Goal: Task Accomplishment & Management: Manage account settings

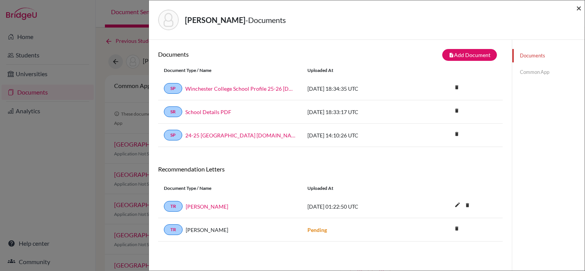
click at [578, 7] on span "×" at bounding box center [578, 7] width 5 height 11
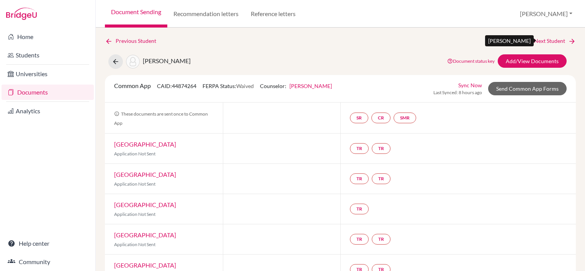
click at [547, 39] on link "Next Student" at bounding box center [555, 41] width 42 height 8
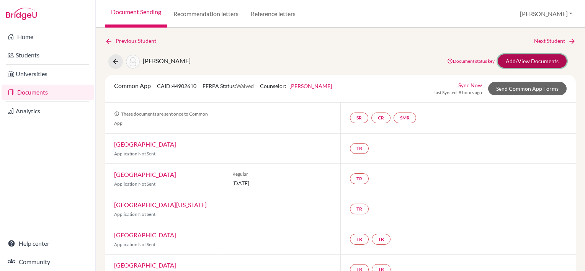
click at [522, 60] on link "Add/View Documents" at bounding box center [532, 60] width 69 height 13
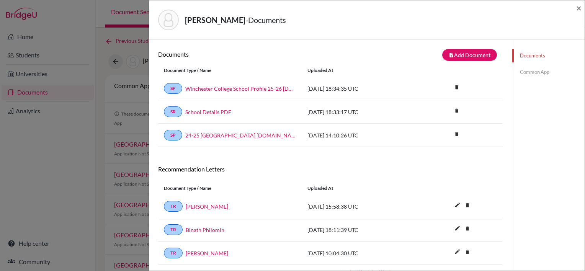
click at [100, 51] on div "[PERSON_NAME] - Documents × Documents note_add Add Document Document type Chang…" at bounding box center [292, 135] width 585 height 271
click at [577, 9] on span "×" at bounding box center [578, 7] width 5 height 11
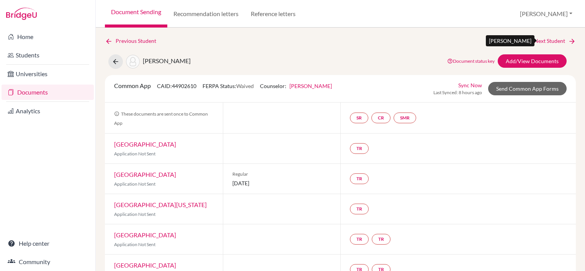
click at [535, 43] on link "Next Student" at bounding box center [555, 41] width 42 height 8
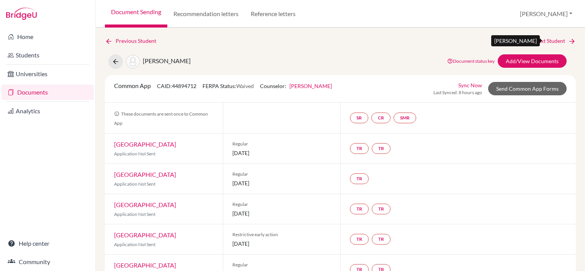
click at [547, 38] on link "Next Student" at bounding box center [555, 41] width 42 height 8
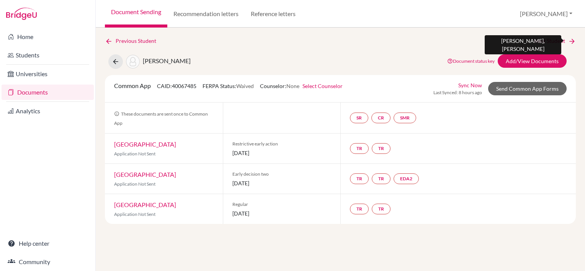
click at [545, 42] on link "Next Student" at bounding box center [555, 41] width 42 height 8
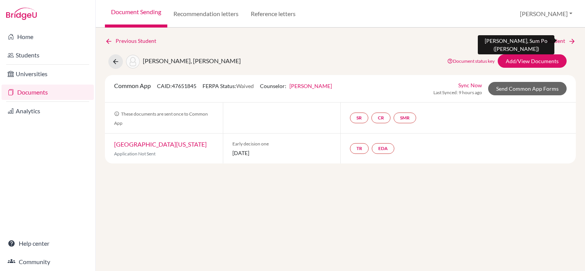
click at [546, 41] on link "Next Student" at bounding box center [555, 41] width 42 height 8
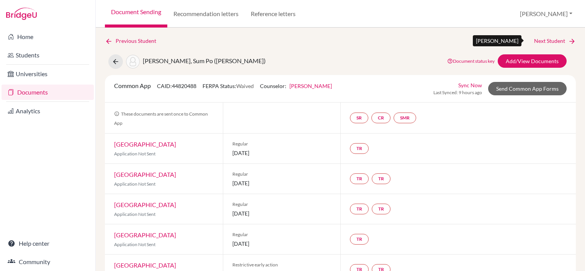
click at [542, 41] on link "Next Student" at bounding box center [555, 41] width 42 height 8
